Goal: Information Seeking & Learning: Stay updated

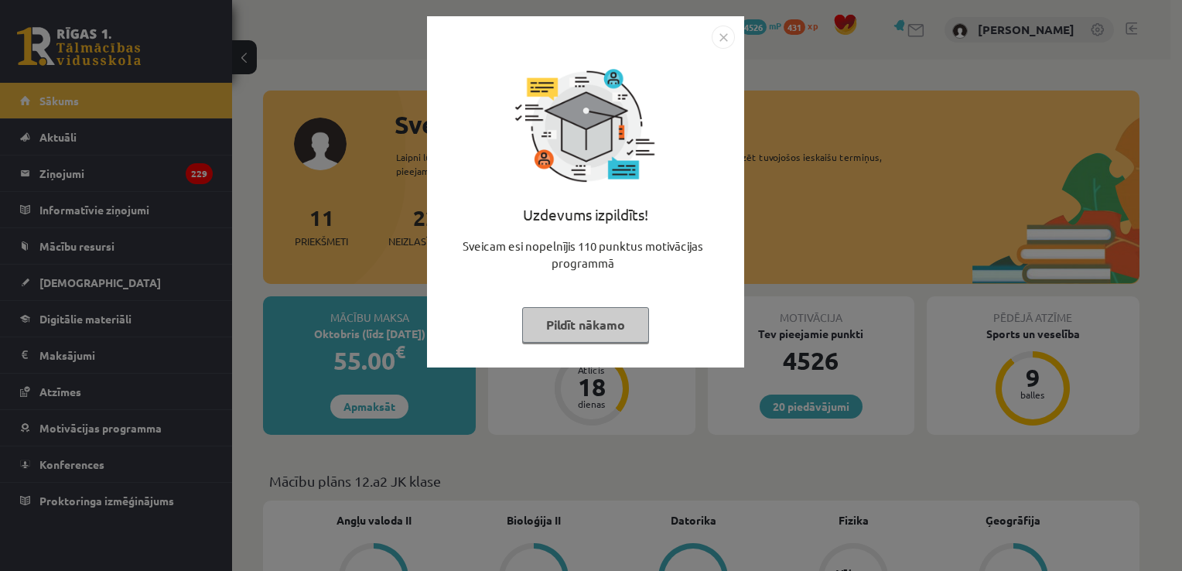
click at [594, 329] on button "Pildīt nākamo" at bounding box center [585, 325] width 127 height 36
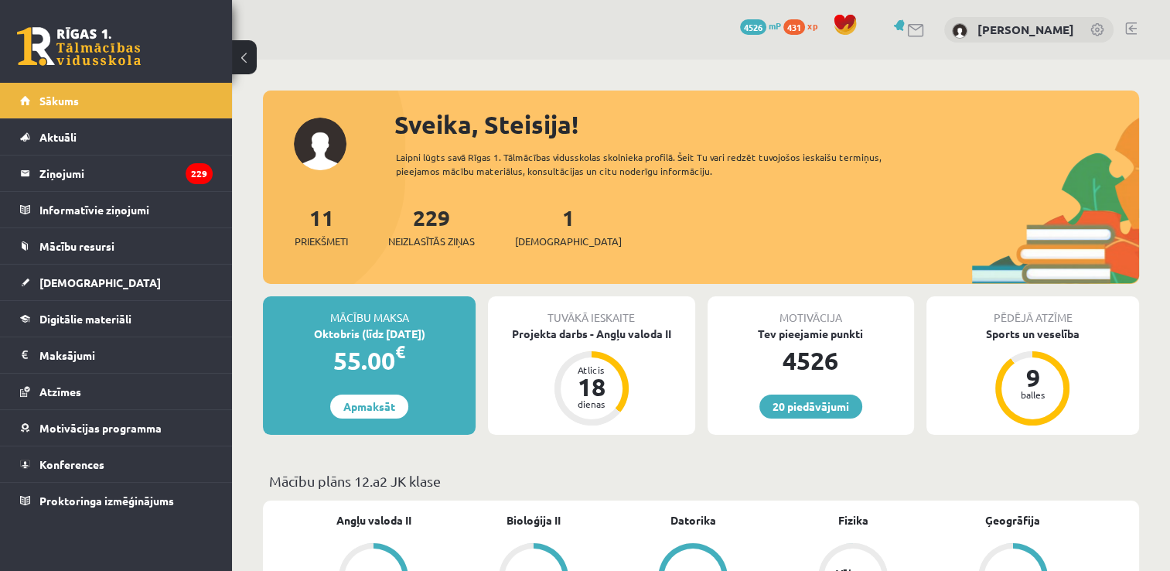
scroll to position [286, 0]
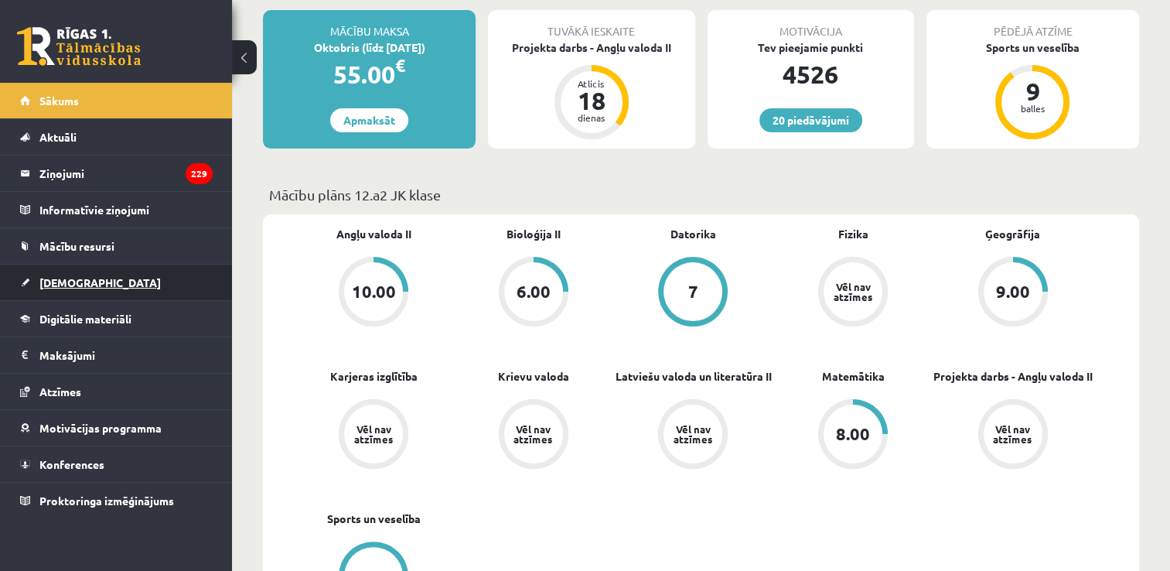
click at [93, 275] on link "[DEMOGRAPHIC_DATA]" at bounding box center [116, 282] width 193 height 36
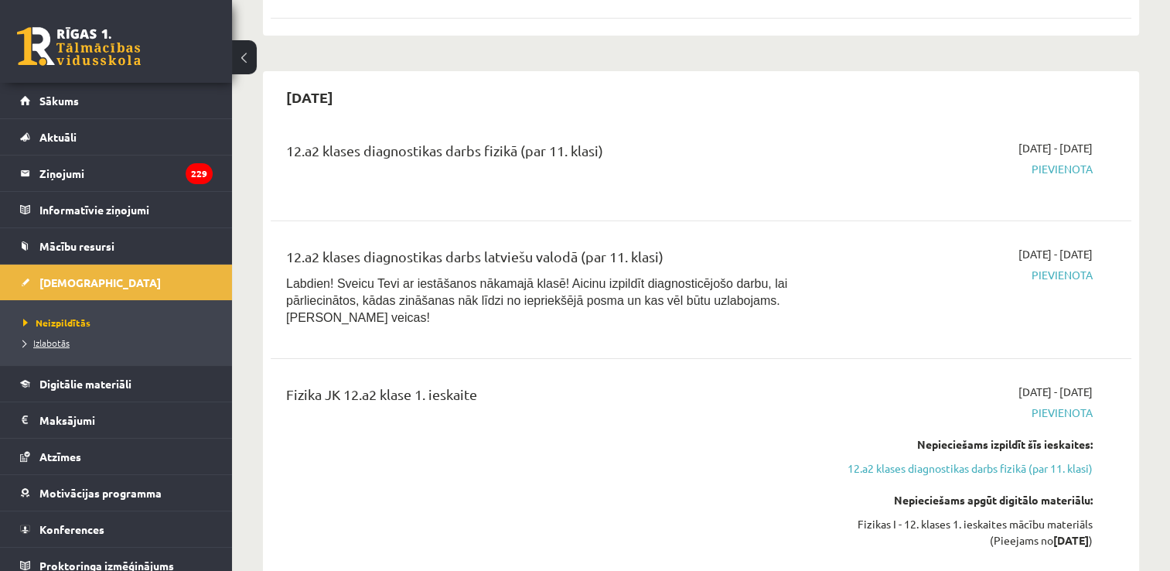
click at [59, 340] on span "Izlabotās" at bounding box center [46, 342] width 46 height 12
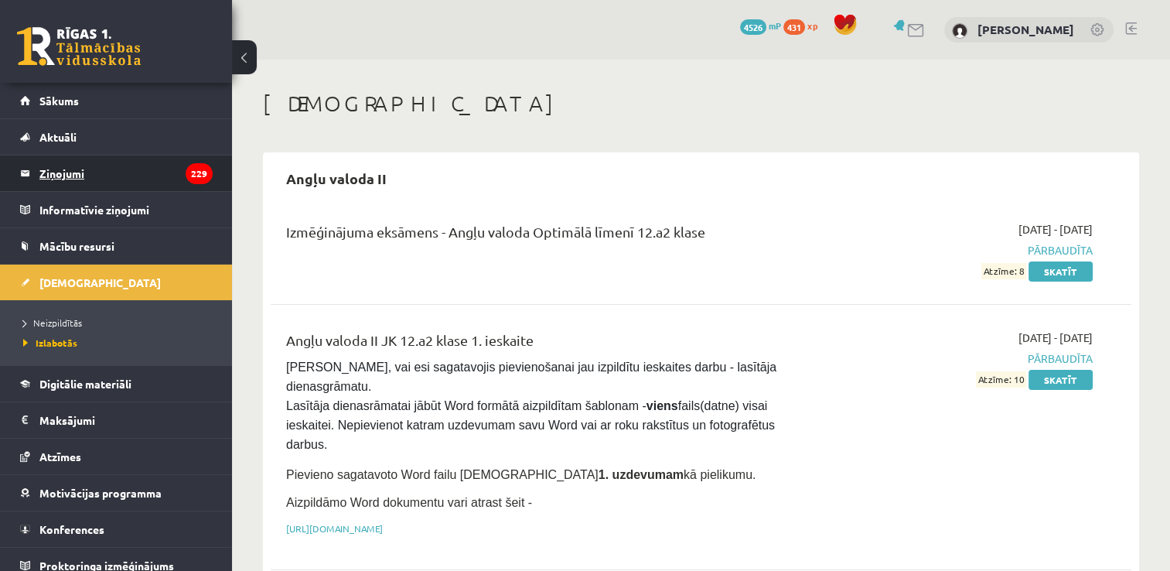
click at [45, 172] on legend "Ziņojumi 229" at bounding box center [125, 173] width 173 height 36
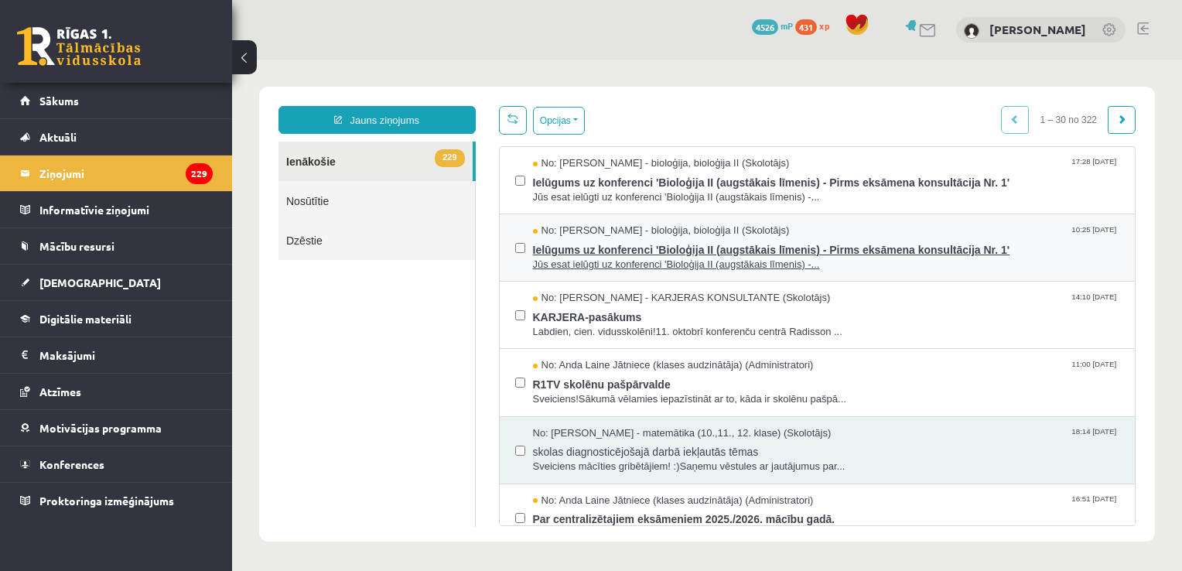
click at [908, 240] on span "Ielūgums uz konferenci 'Bioloģija II (augstākais līmenis) - Pirms eksāmena kons…" at bounding box center [826, 247] width 587 height 19
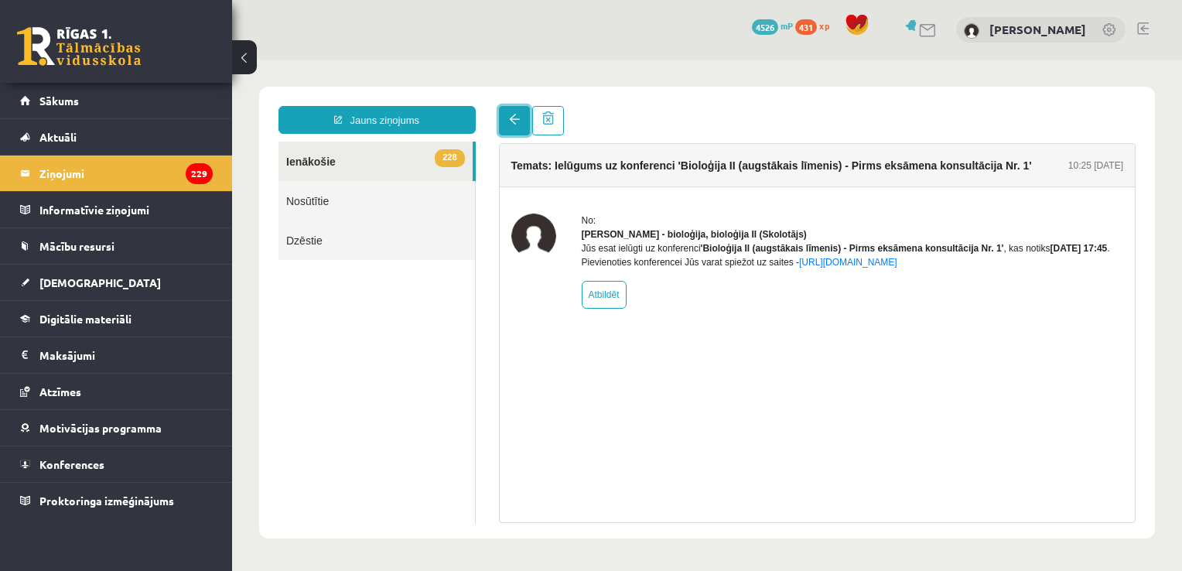
click at [504, 122] on link at bounding box center [514, 120] width 31 height 29
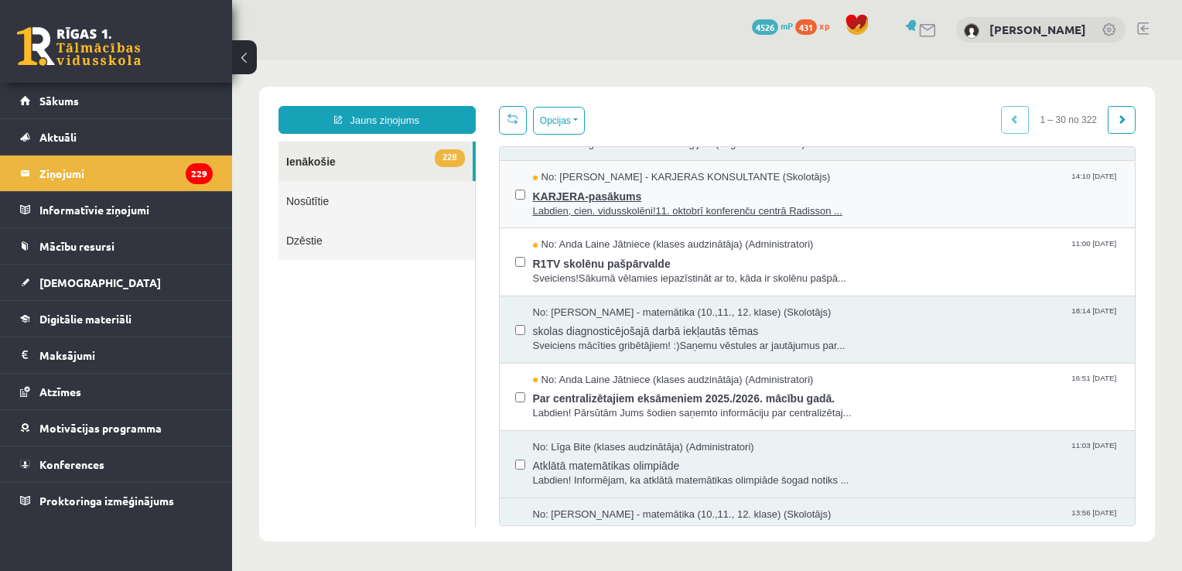
scroll to position [121, 0]
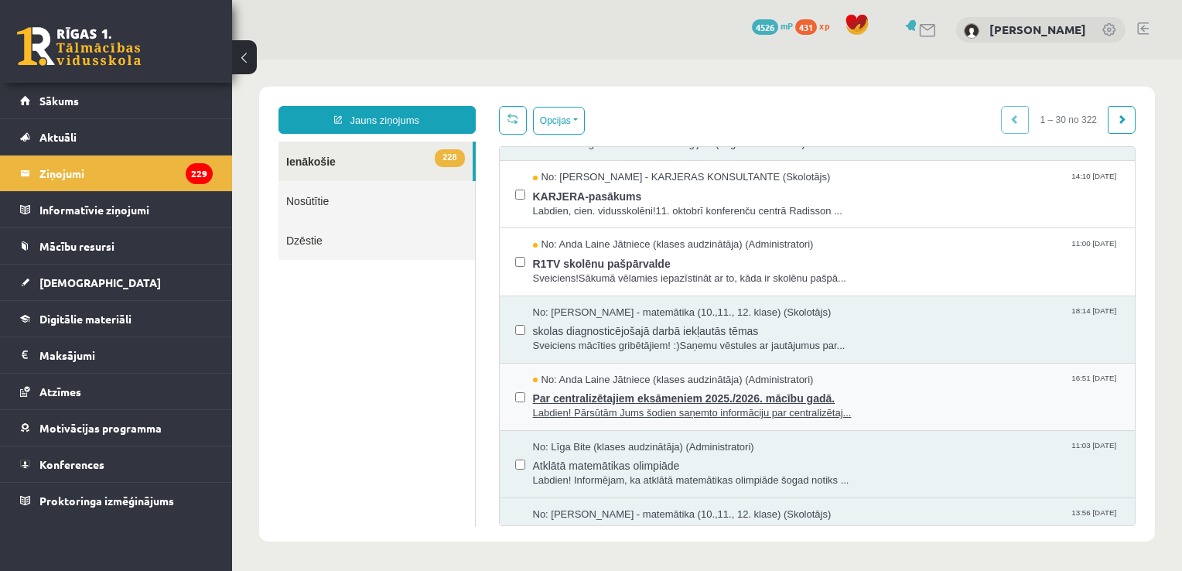
click at [637, 409] on span "Labdien! Pārsūtām Jums šodien saņemto informāciju par centralizētaj..." at bounding box center [826, 413] width 587 height 15
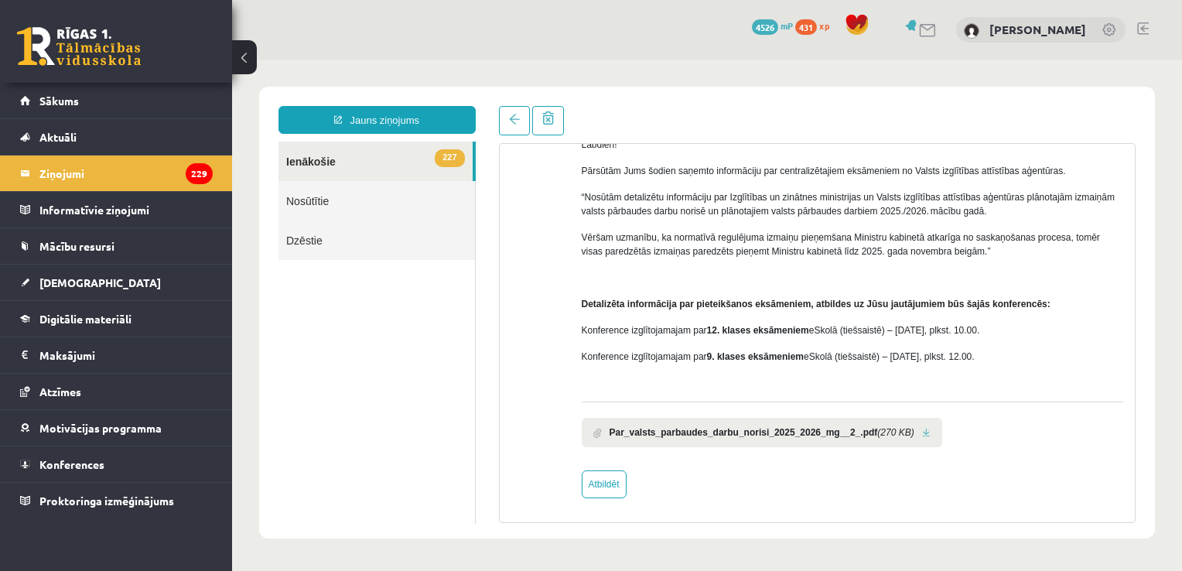
scroll to position [0, 0]
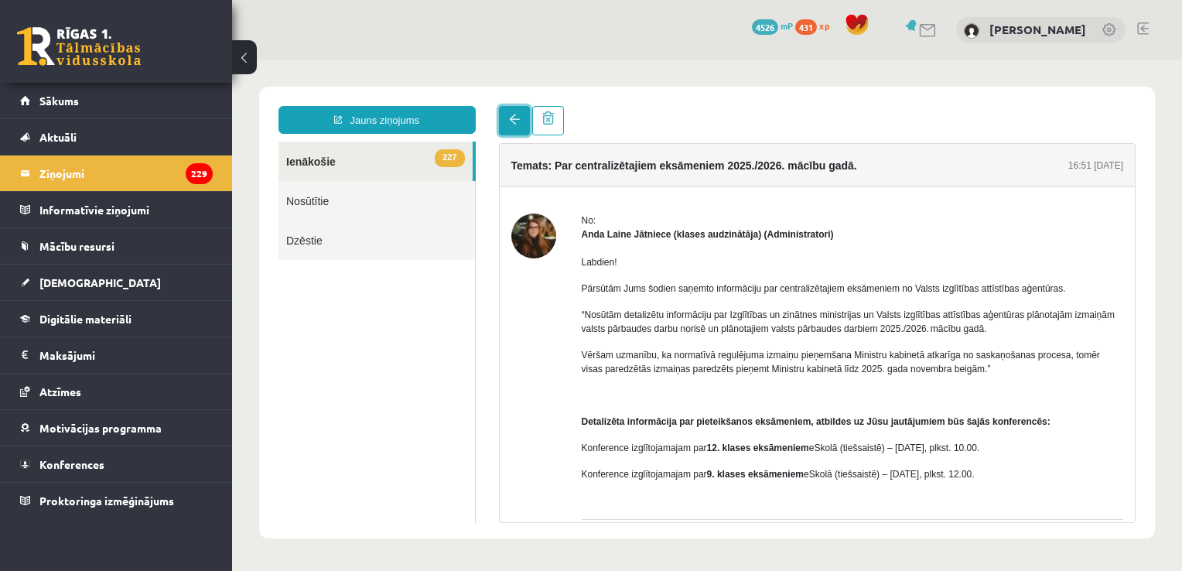
click at [520, 107] on link at bounding box center [514, 120] width 31 height 29
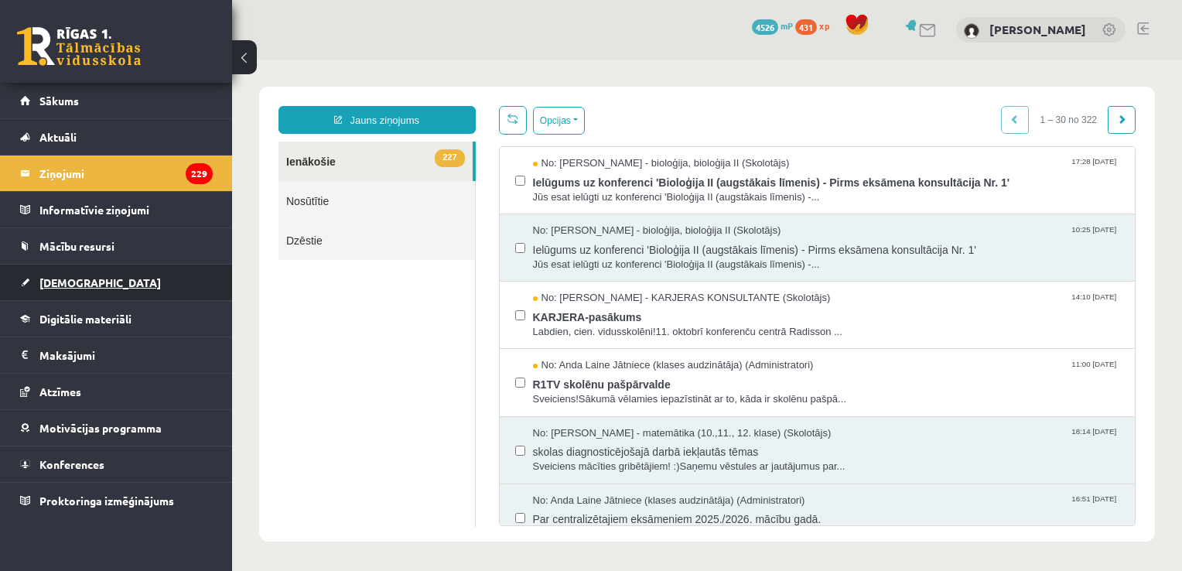
click at [57, 290] on link "[DEMOGRAPHIC_DATA]" at bounding box center [116, 282] width 193 height 36
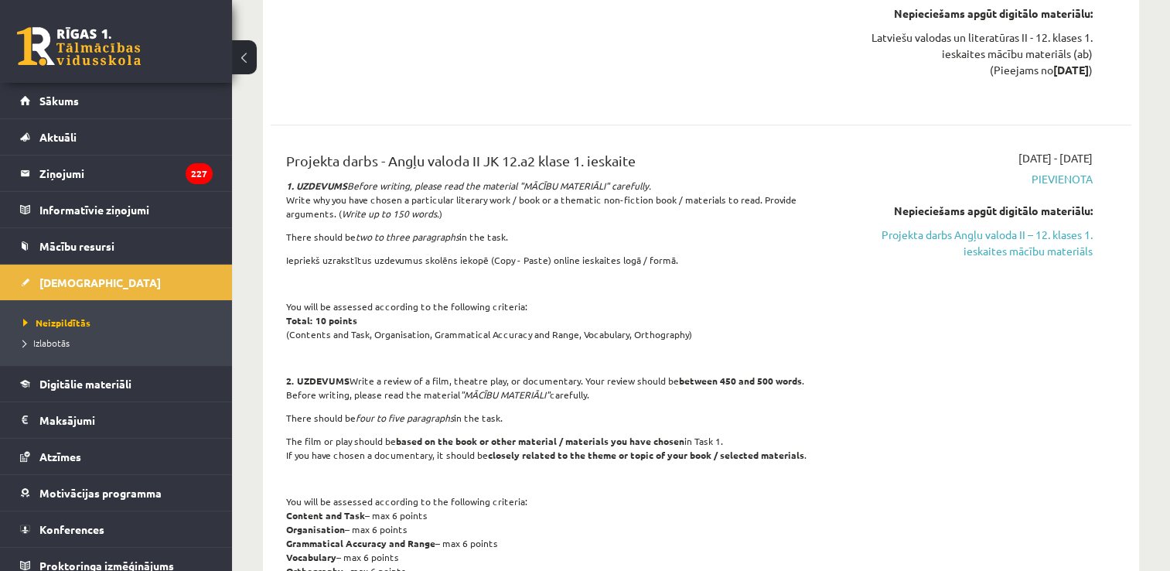
scroll to position [1021, 0]
